Goal: Find contact information: Find contact information

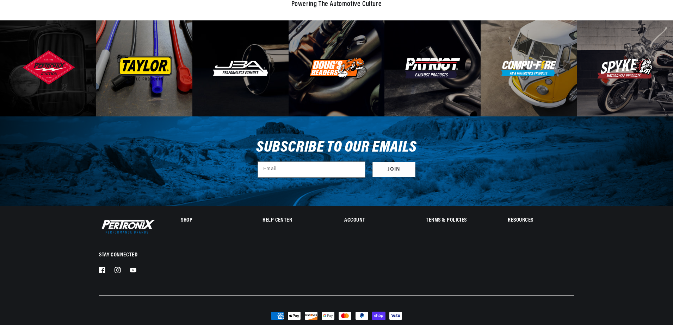
scroll to position [2197, 0]
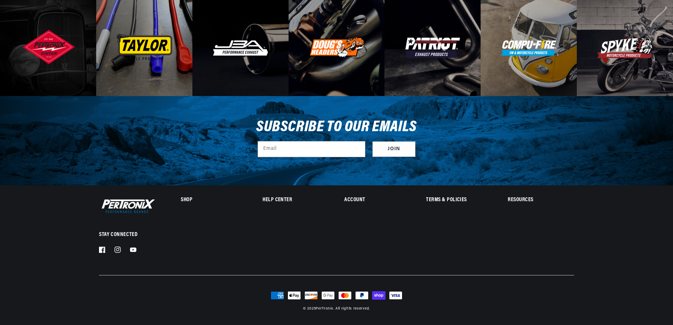
click at [276, 198] on h2 "Help Center" at bounding box center [295, 200] width 66 height 5
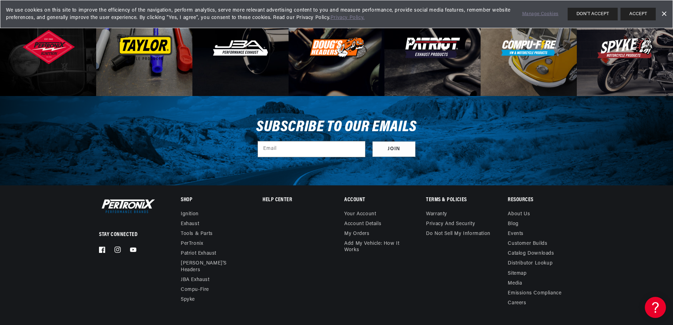
scroll to position [0, 213]
click at [284, 200] on details "Help Center Contact us Call Us ([PHONE_NUMBER]) FAQ Pertronix Ordering Viewing …" at bounding box center [295, 204] width 66 height 12
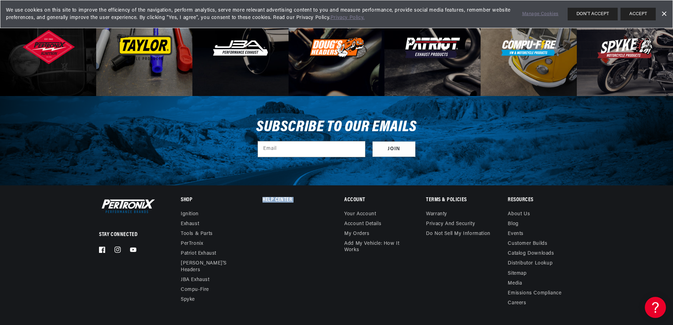
scroll to position [0, 0]
click at [278, 200] on details "Help Center Contact us Call Us ([PHONE_NUMBER]) FAQ Pertronix Ordering Viewing …" at bounding box center [295, 204] width 66 height 12
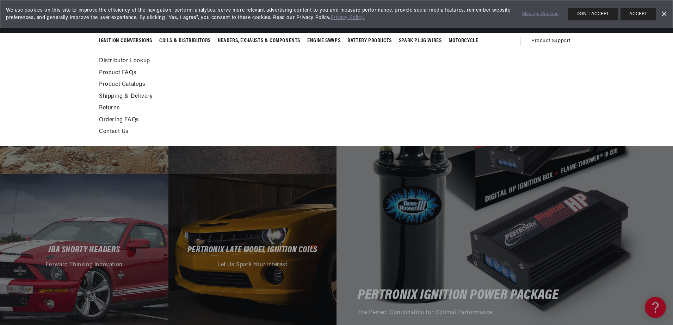
scroll to position [0, 213]
click at [108, 129] on link "Contact Us" at bounding box center [272, 132] width 346 height 10
